Goal: Check status

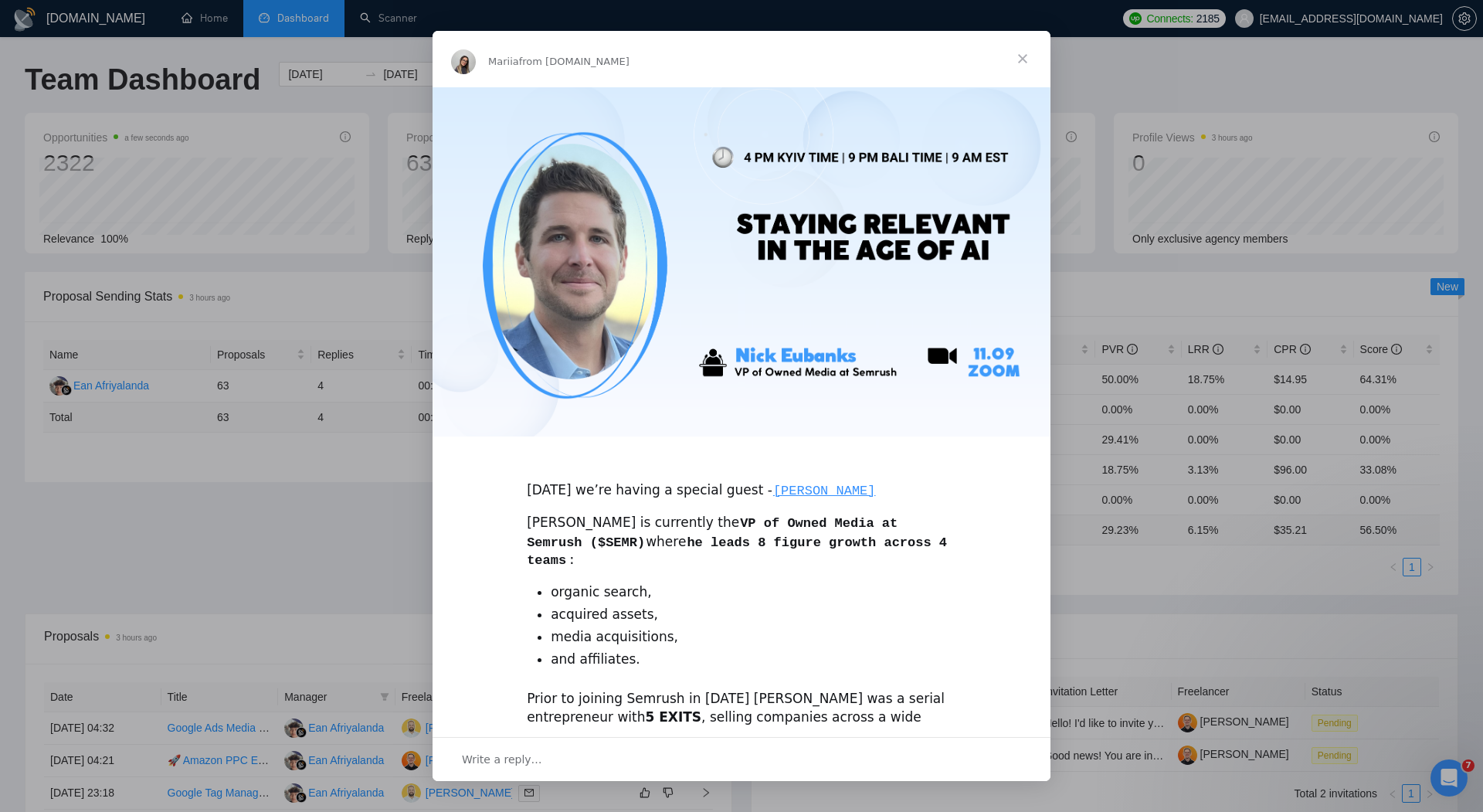
click at [1024, 55] on span "Close" at bounding box center [1022, 59] width 55 height 55
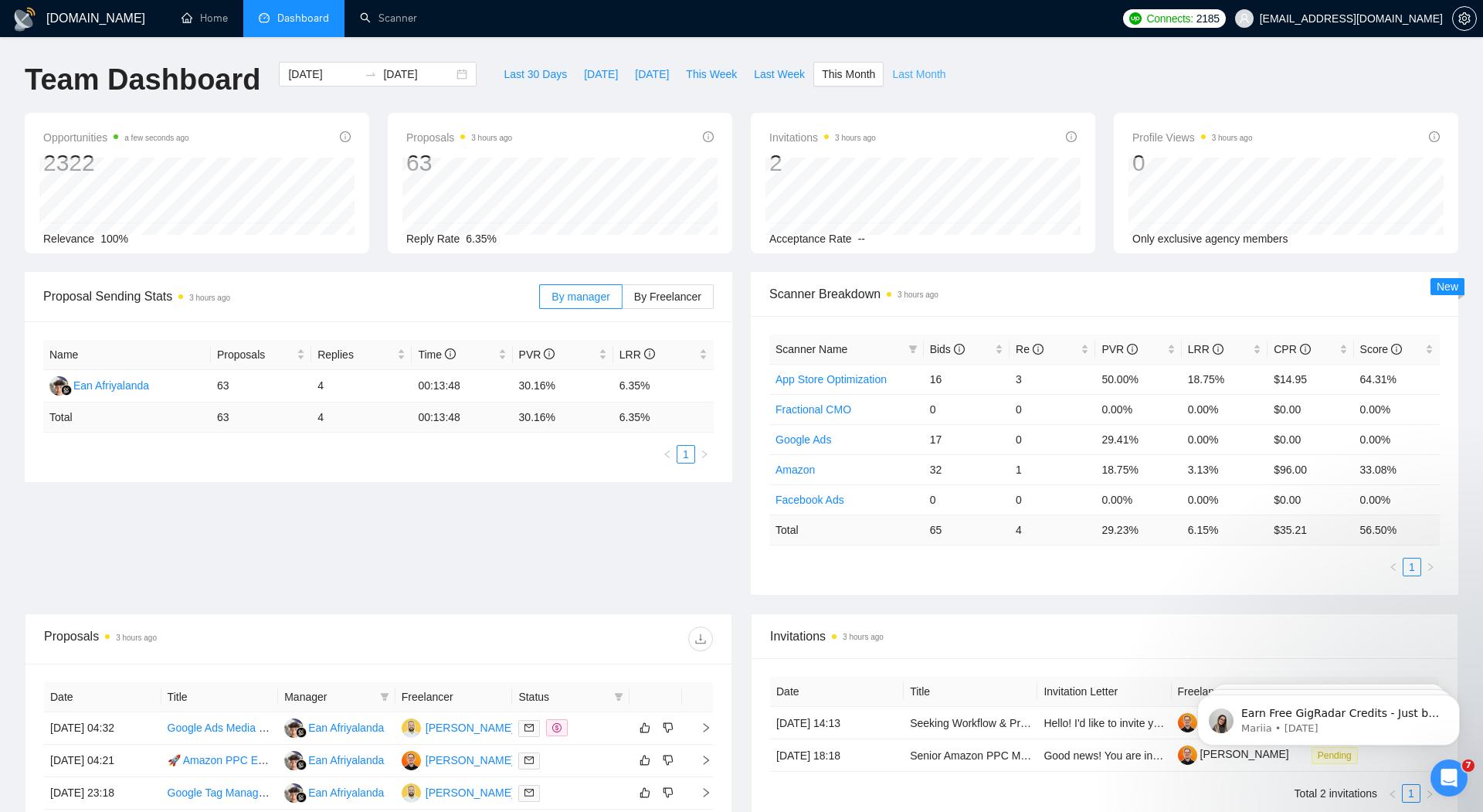
click at [926, 76] on span "Last Month" at bounding box center [919, 74] width 53 height 17
type input "[DATE]"
